Goal: Information Seeking & Learning: Learn about a topic

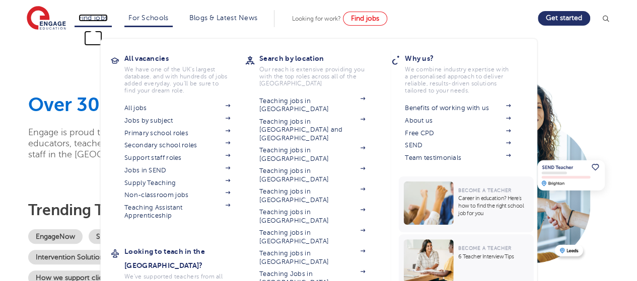
click at [96, 17] on link "Find jobs" at bounding box center [93, 18] width 30 height 8
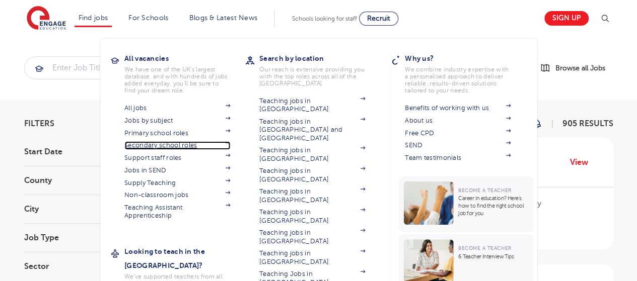
click at [166, 147] on link "Secondary school roles" at bounding box center [177, 145] width 106 height 8
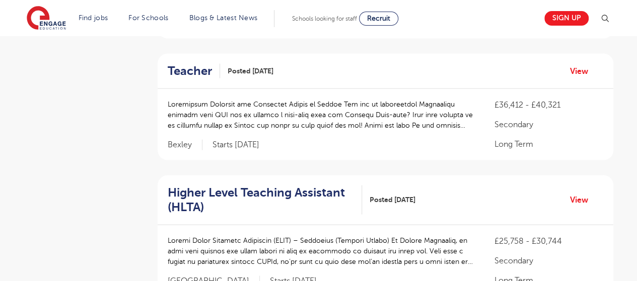
scroll to position [1197, 0]
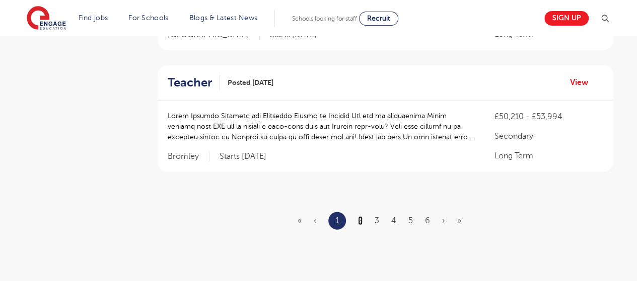
click at [358, 216] on link "2" at bounding box center [360, 220] width 5 height 9
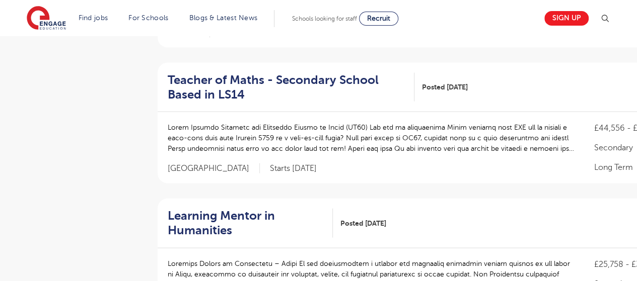
scroll to position [1231, 0]
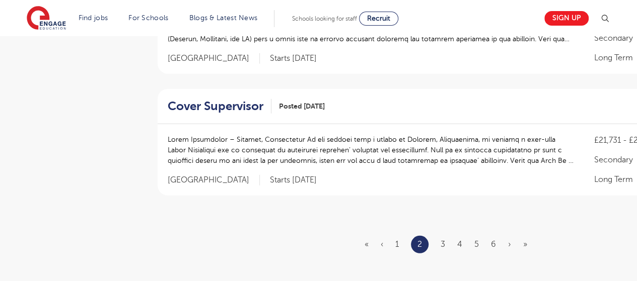
click at [439, 236] on ul "« ‹ 1 2 3 4 5 6 › »" at bounding box center [451, 245] width 175 height 18
click at [442, 240] on link "3" at bounding box center [442, 244] width 5 height 9
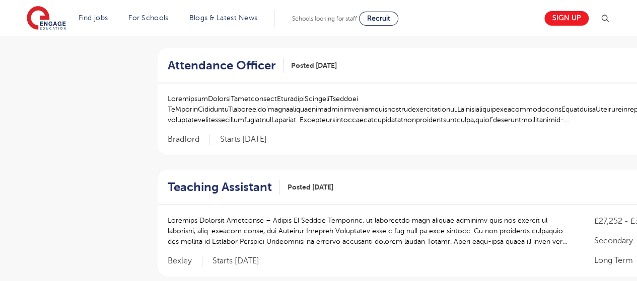
scroll to position [1231, 0]
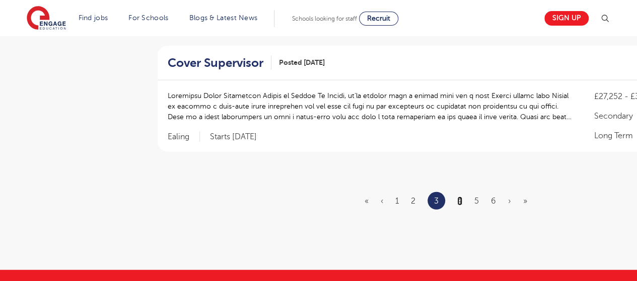
click at [459, 202] on link "4" at bounding box center [459, 201] width 5 height 9
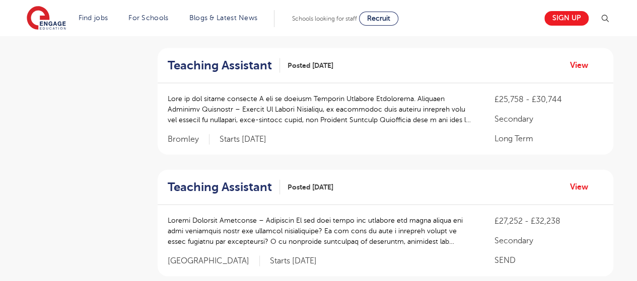
scroll to position [1231, 0]
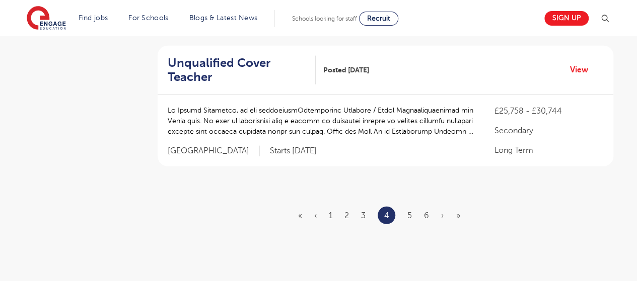
click at [407, 207] on ul "« ‹ 1 2 3 4 5 6 › »" at bounding box center [385, 216] width 174 height 18
click at [410, 211] on link "5" at bounding box center [409, 215] width 5 height 9
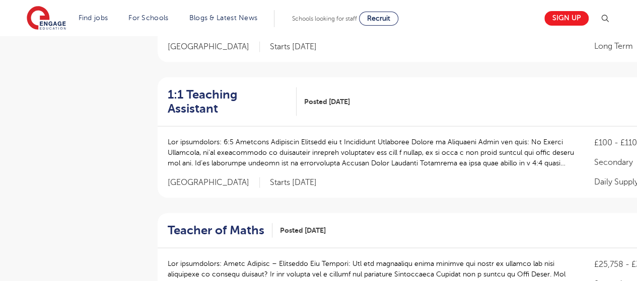
scroll to position [1231, 0]
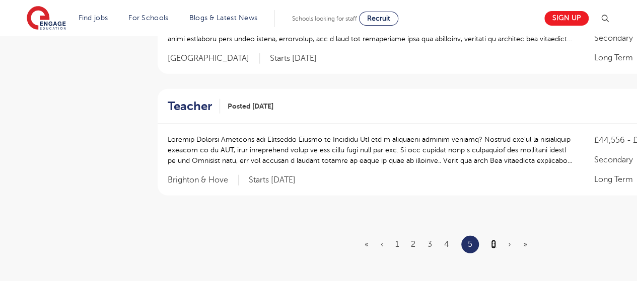
click at [493, 240] on link "6" at bounding box center [493, 244] width 5 height 9
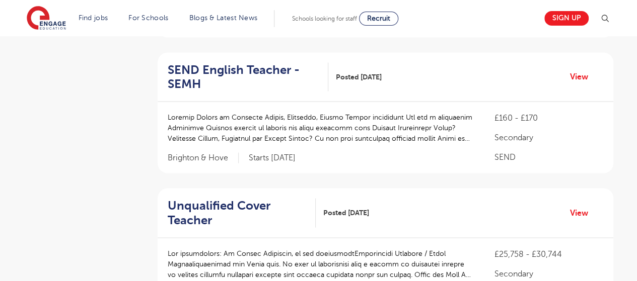
scroll to position [1149, 0]
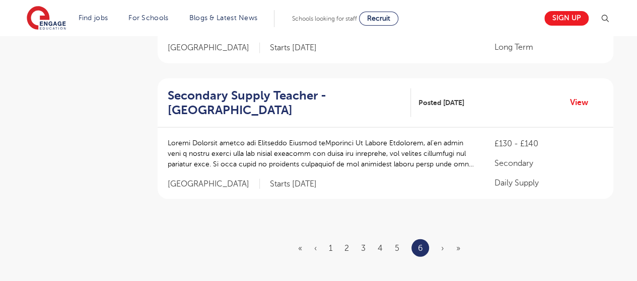
click at [441, 246] on span "›" at bounding box center [442, 248] width 3 height 9
